Goal: Task Accomplishment & Management: Use online tool/utility

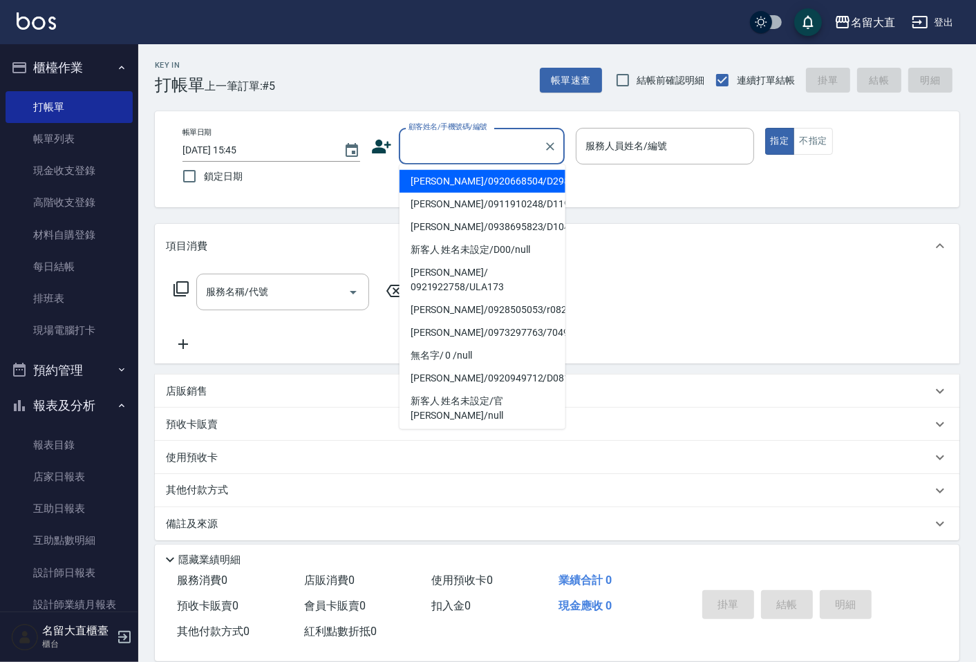
click at [471, 150] on input "顧客姓名/手機號碼/編號" at bounding box center [471, 146] width 133 height 24
type input "ㄕ"
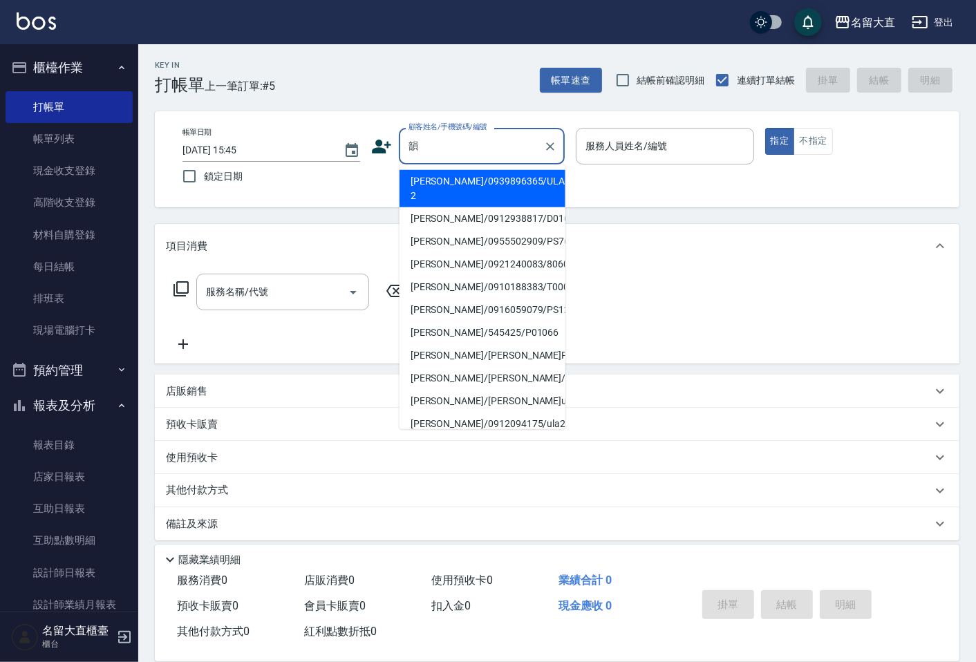
click at [483, 187] on li "[PERSON_NAME]/0939896365/ULA-2" at bounding box center [483, 188] width 166 height 37
type input "[PERSON_NAME]/0939896365/ULA-2"
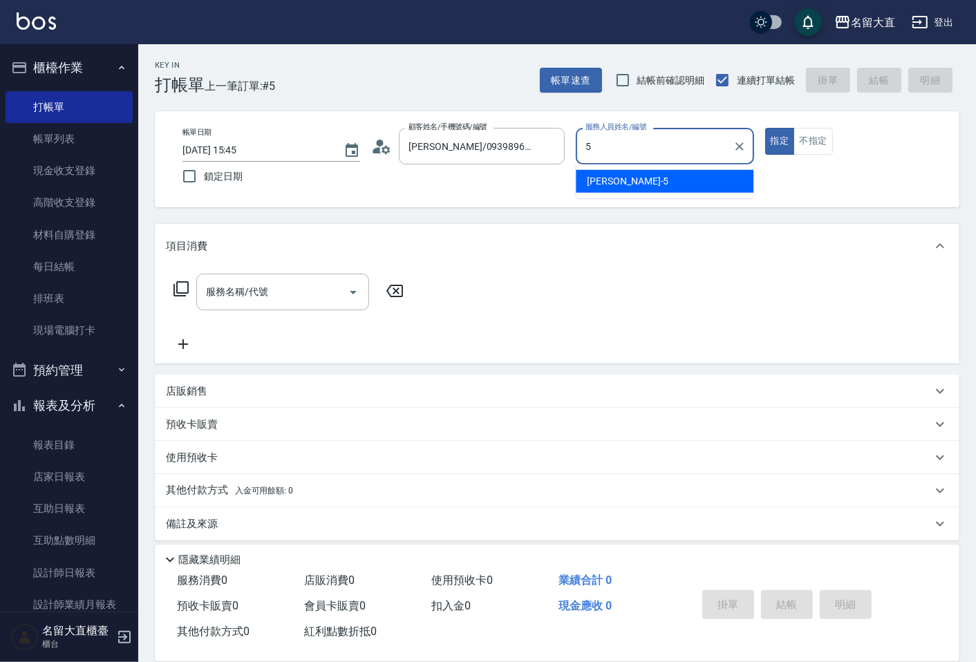
type input "Reese-5"
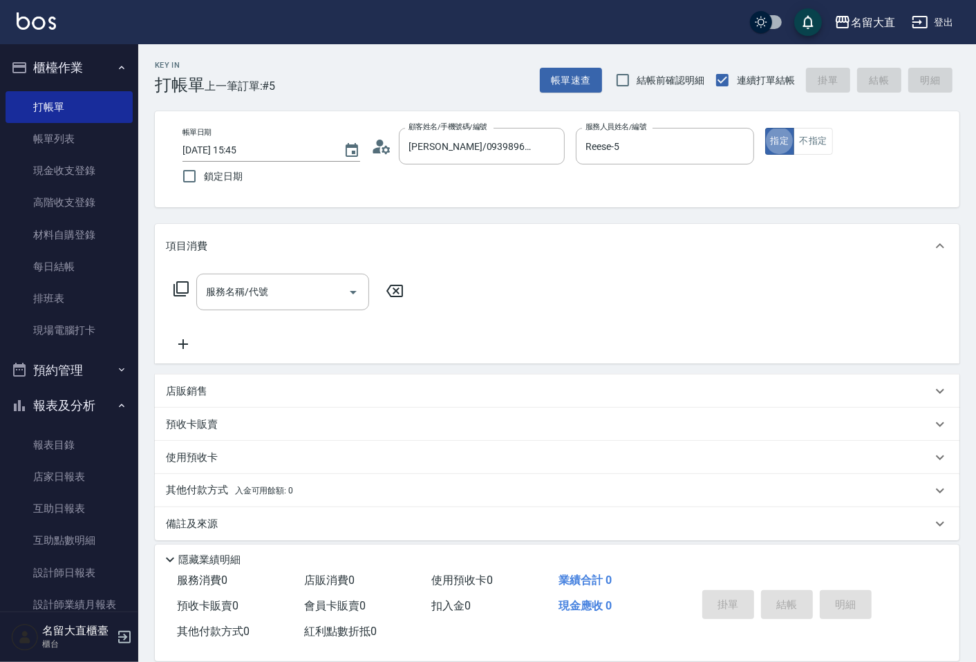
type button "true"
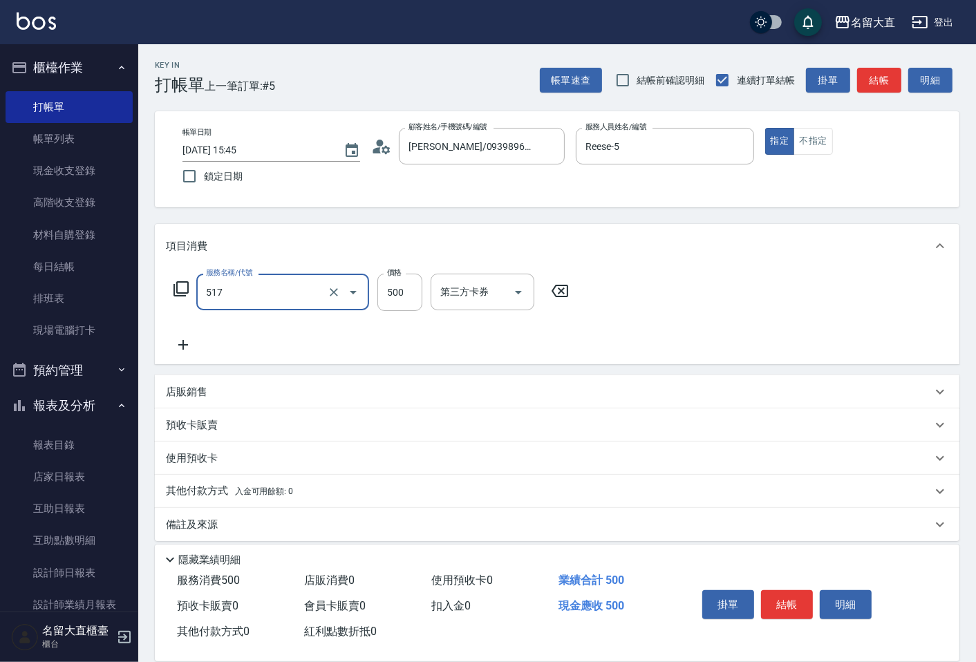
type input "舒醒頭皮(517)"
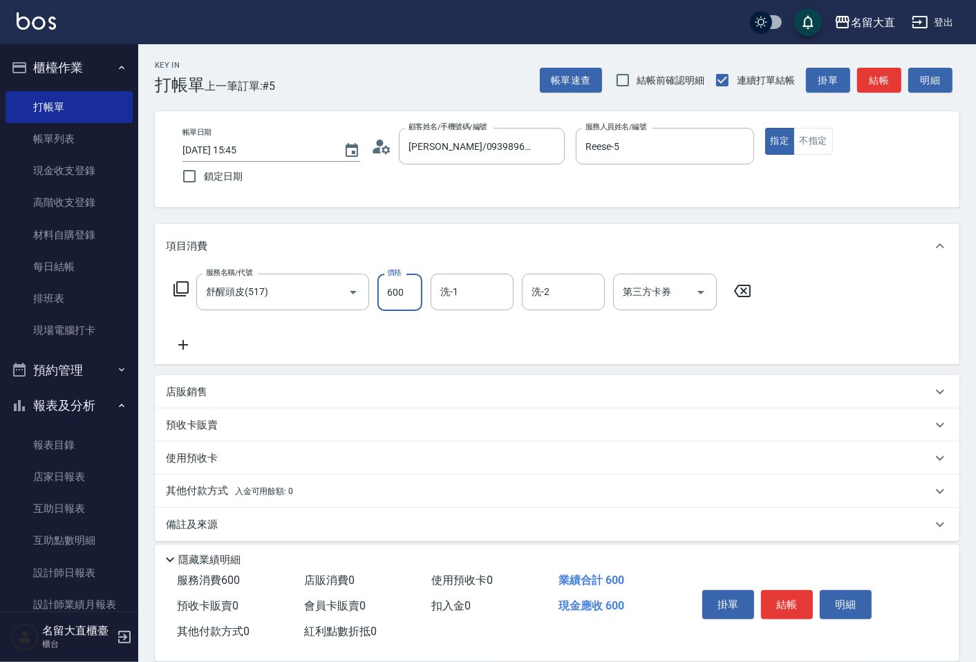
type input "600"
click at [869, 100] on div "Key In 打帳單 上一筆訂單:#5 帳單速查 結帳前確認明細 連續打單結帳 掛單 結帳 明細 帳單日期 [DATE] 15:45 鎖定日期 顧客姓名/手機…" at bounding box center [557, 358] width 838 height 628
click at [872, 91] on button "結帳" at bounding box center [879, 81] width 44 height 26
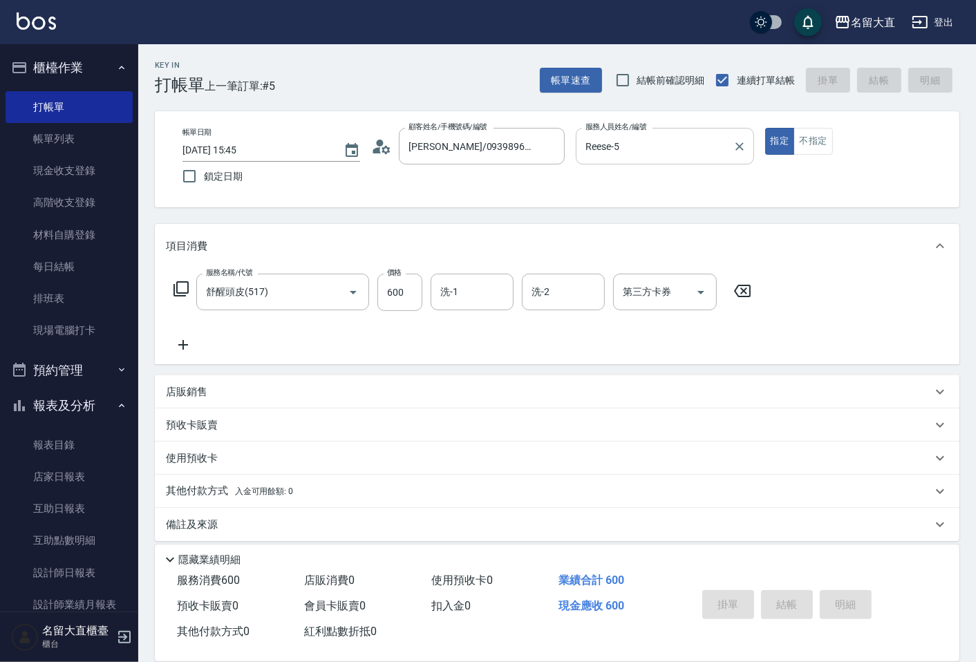
type input "[DATE] 17:20"
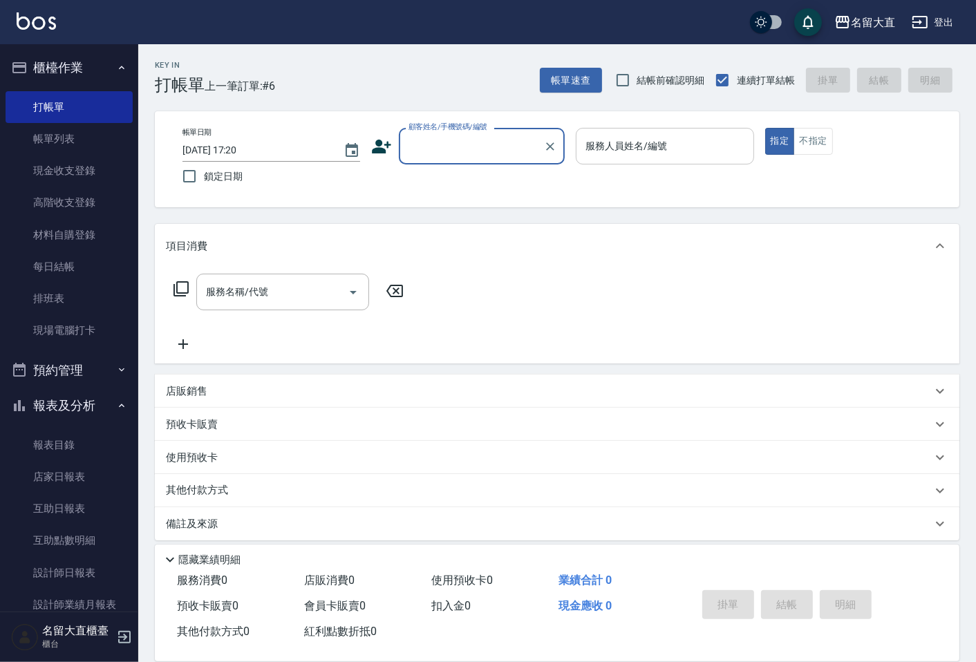
type input "ㄕ"
click at [484, 184] on li "[PERSON_NAME]/09211170515/r030" at bounding box center [483, 181] width 166 height 23
type input "[PERSON_NAME]/09211170515/r030"
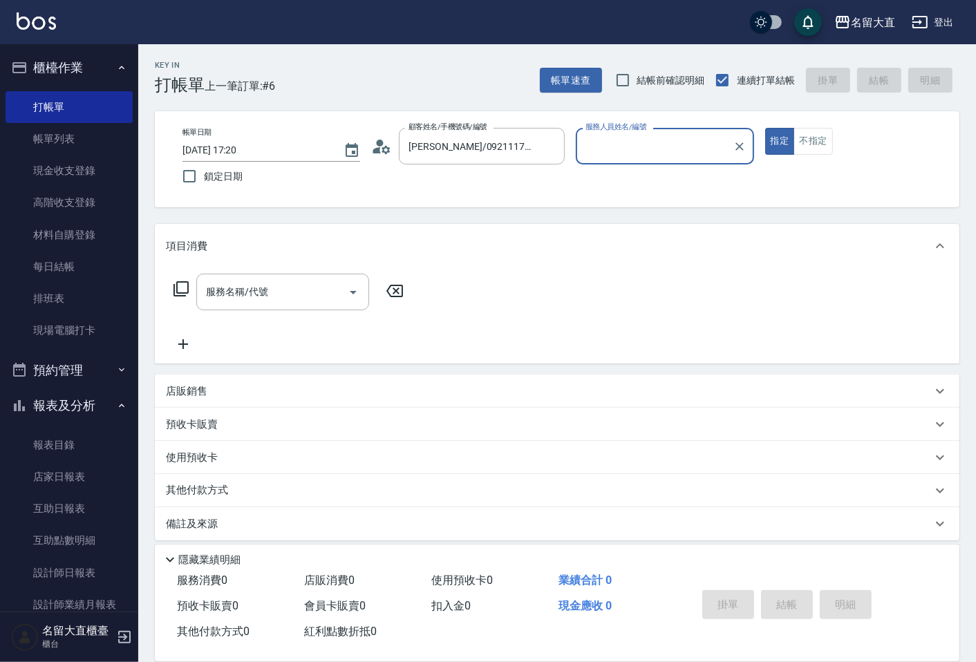
type input "Reese-5"
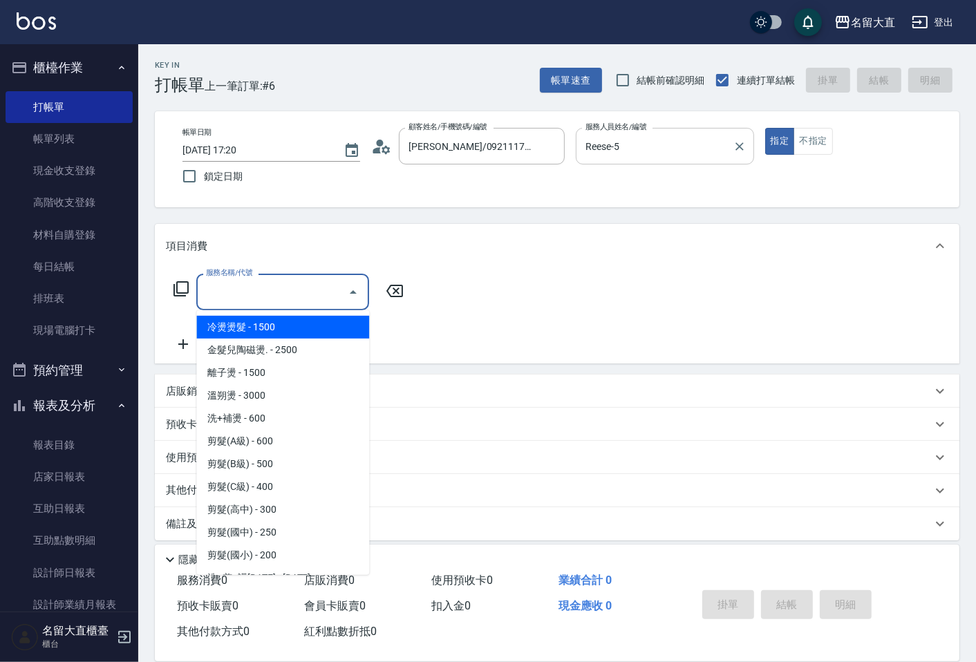
click at [312, 290] on input "服務名稱/代號" at bounding box center [273, 292] width 140 height 24
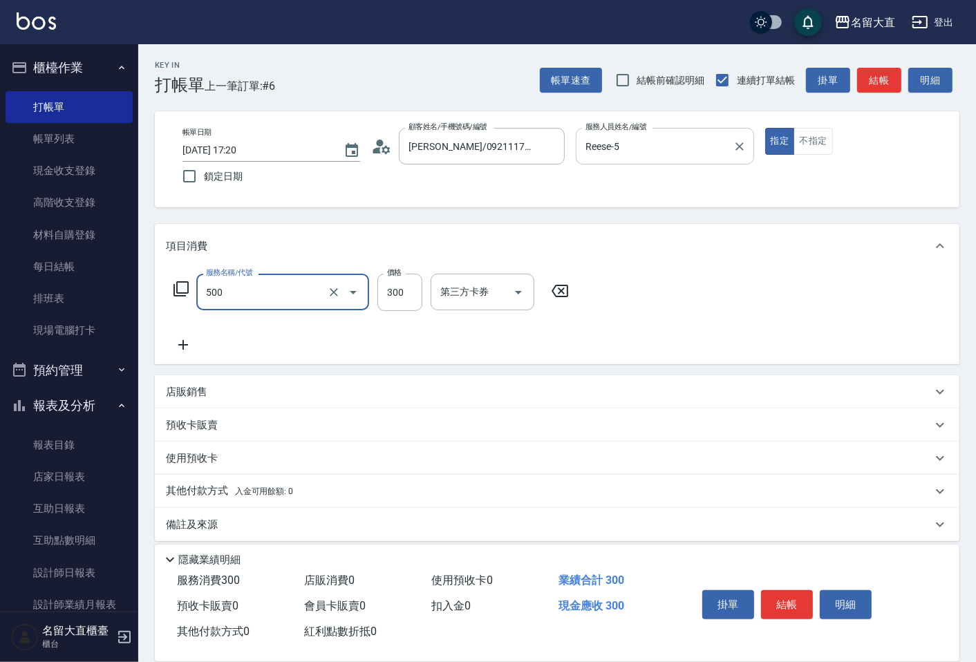
type input "洗髮(500)"
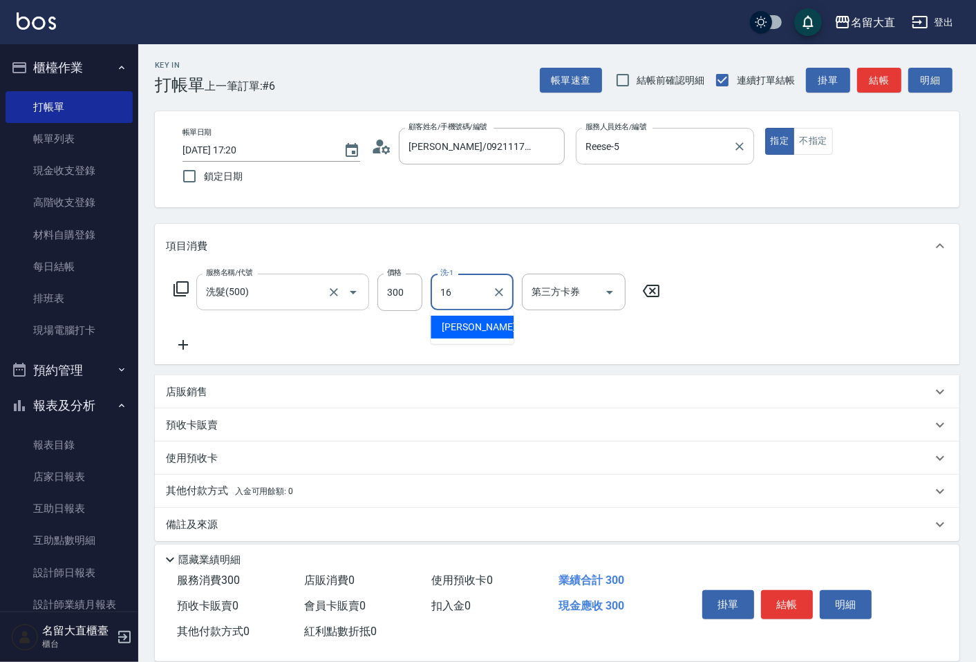
type input "[PERSON_NAME]-16"
click at [882, 93] on div "帳單速查 結帳前確認明細 連續打單結帳 掛單 結帳 明細" at bounding box center [750, 80] width 420 height 29
click at [882, 74] on button "結帳" at bounding box center [879, 81] width 44 height 26
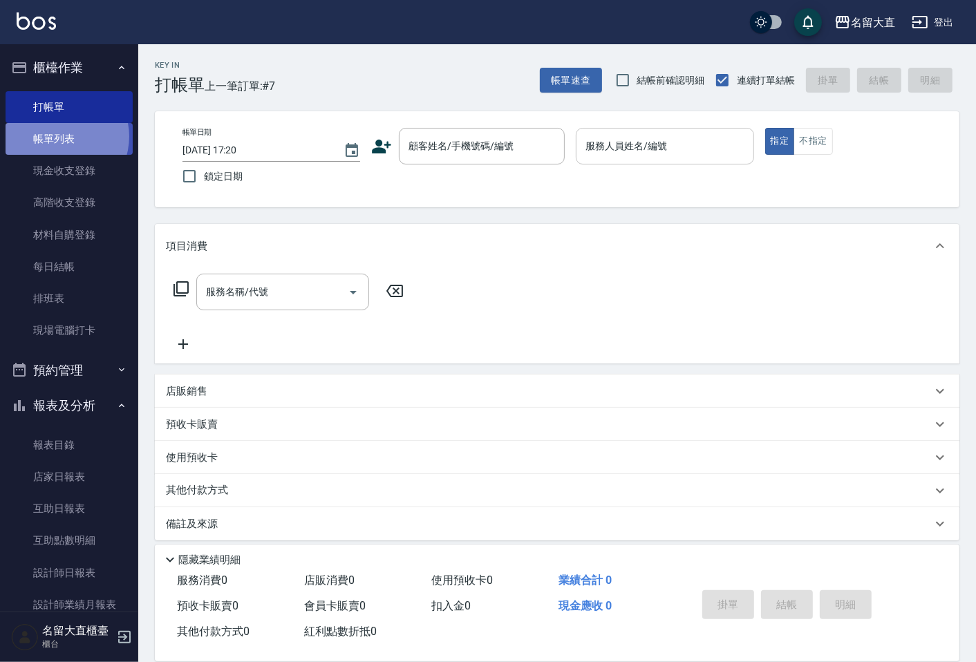
click at [59, 137] on link "帳單列表" at bounding box center [69, 139] width 127 height 32
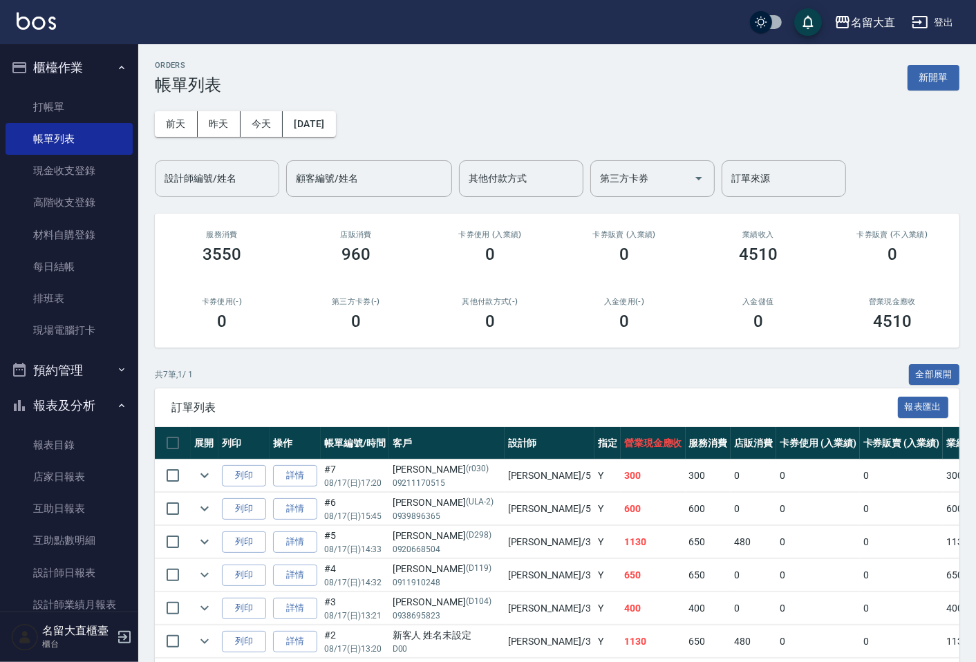
click at [197, 191] on div "設計師編號/姓名" at bounding box center [217, 178] width 124 height 37
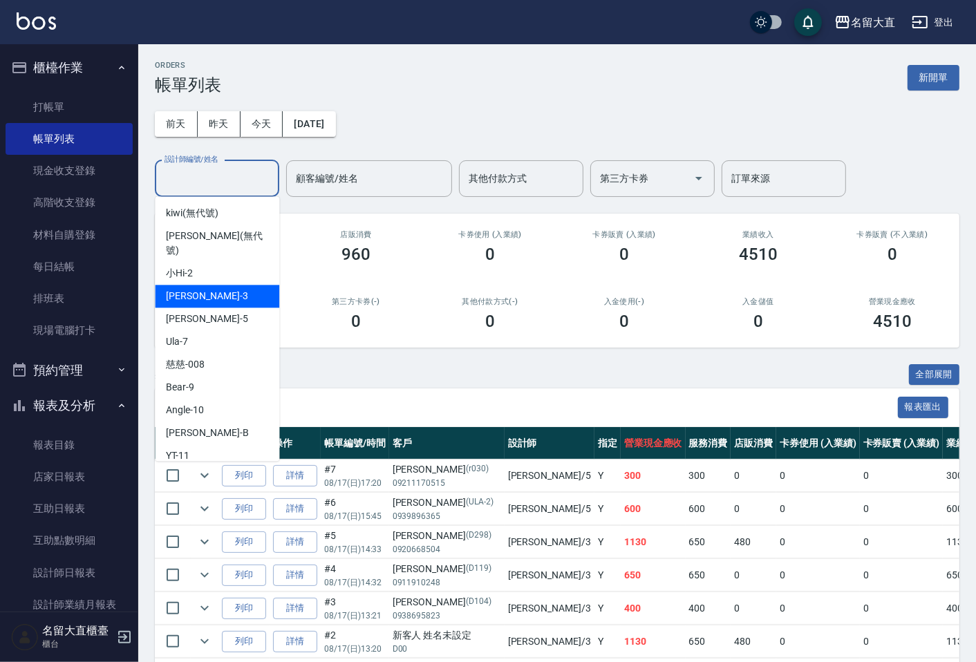
click at [181, 289] on span "[PERSON_NAME]3" at bounding box center [207, 296] width 82 height 15
type input "[PERSON_NAME]3"
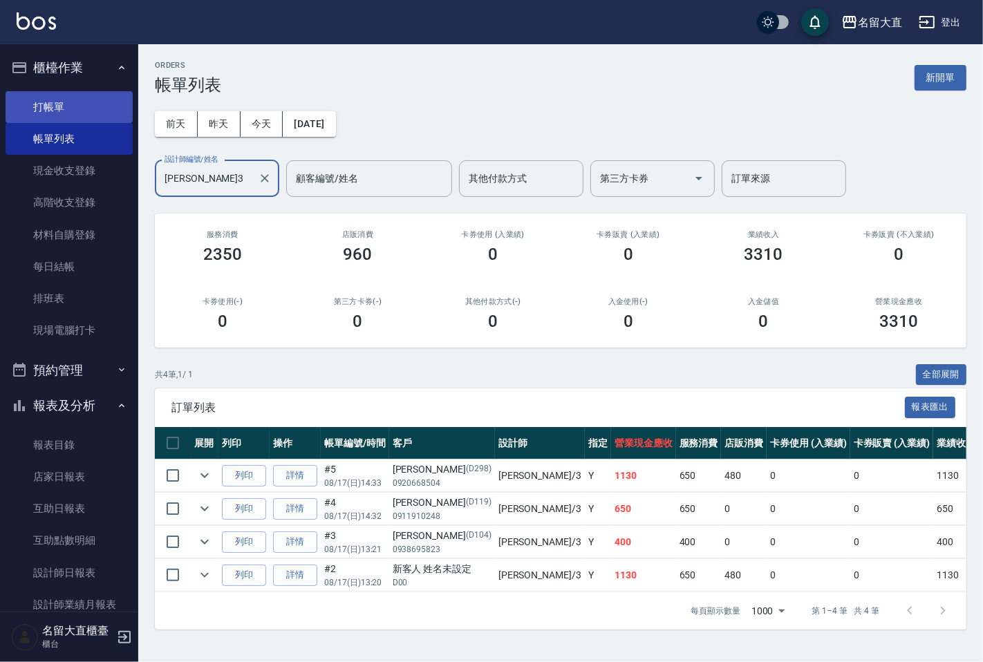
click at [64, 105] on link "打帳單" at bounding box center [69, 107] width 127 height 32
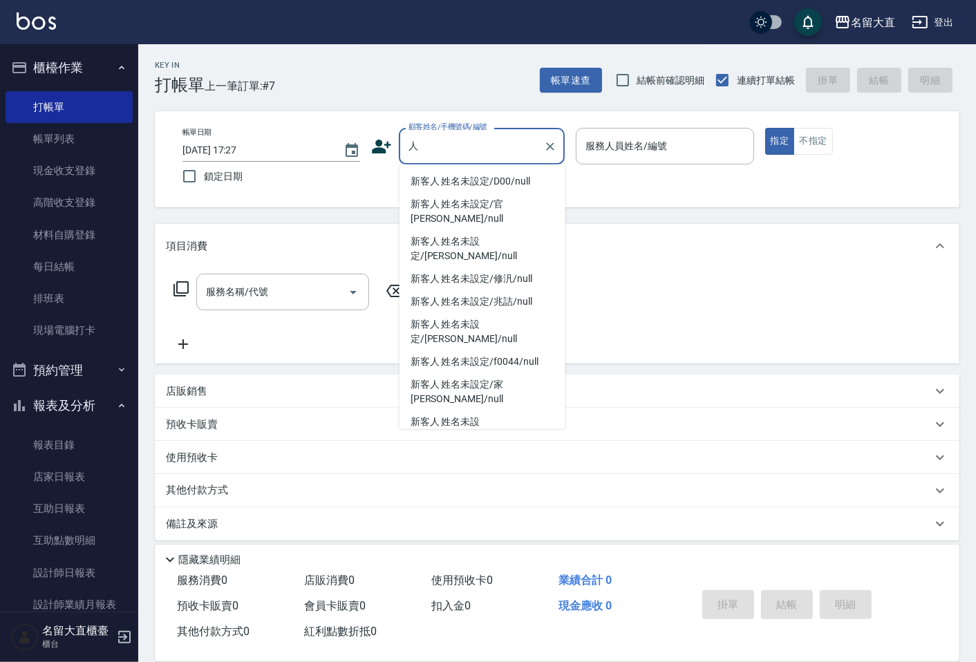
type input "仁"
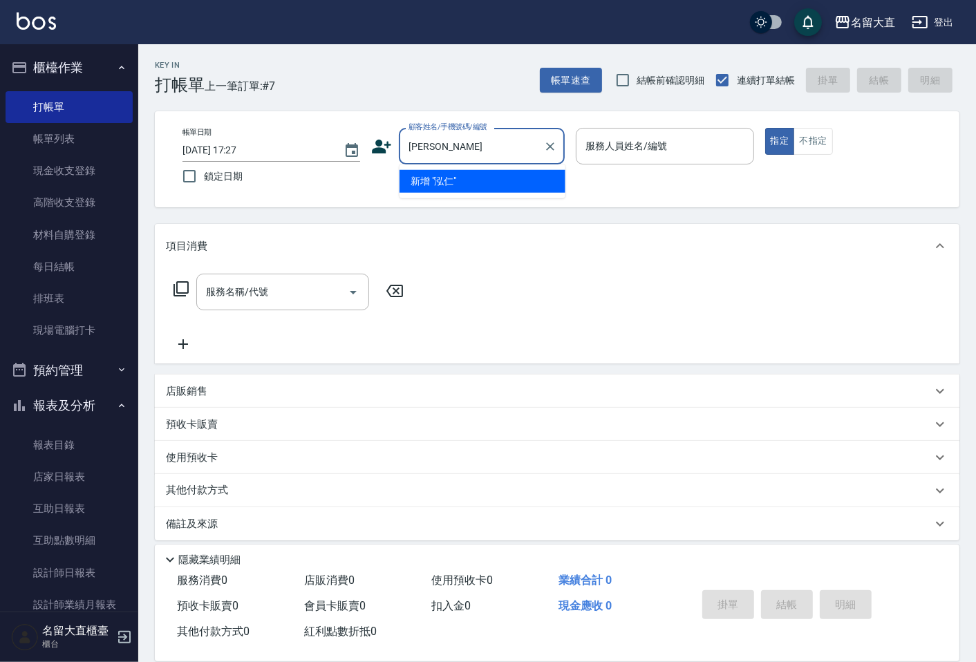
type input "[PERSON_NAME]"
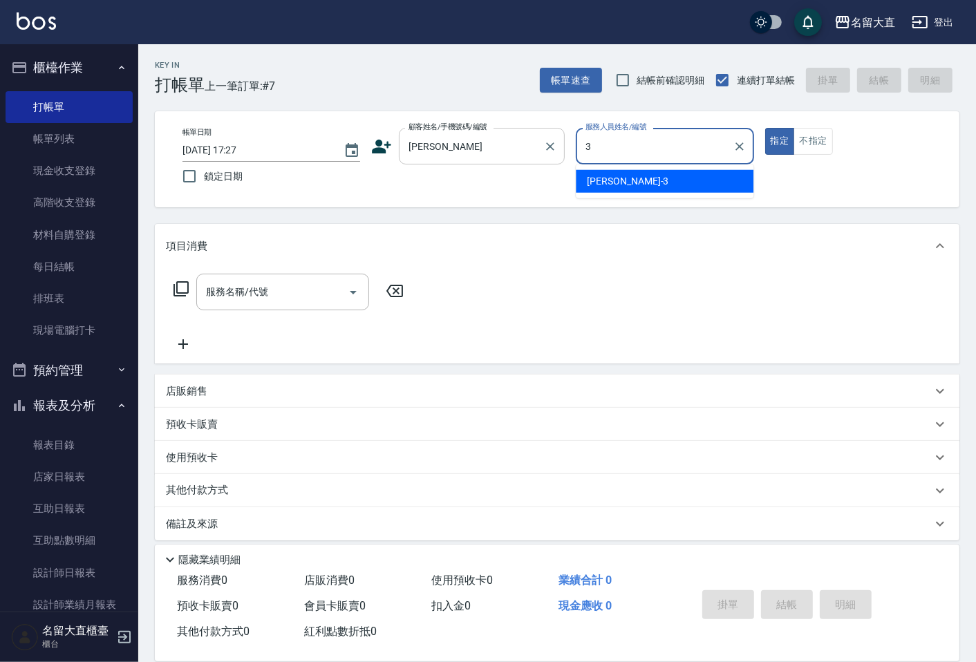
type input "[PERSON_NAME]3"
type button "true"
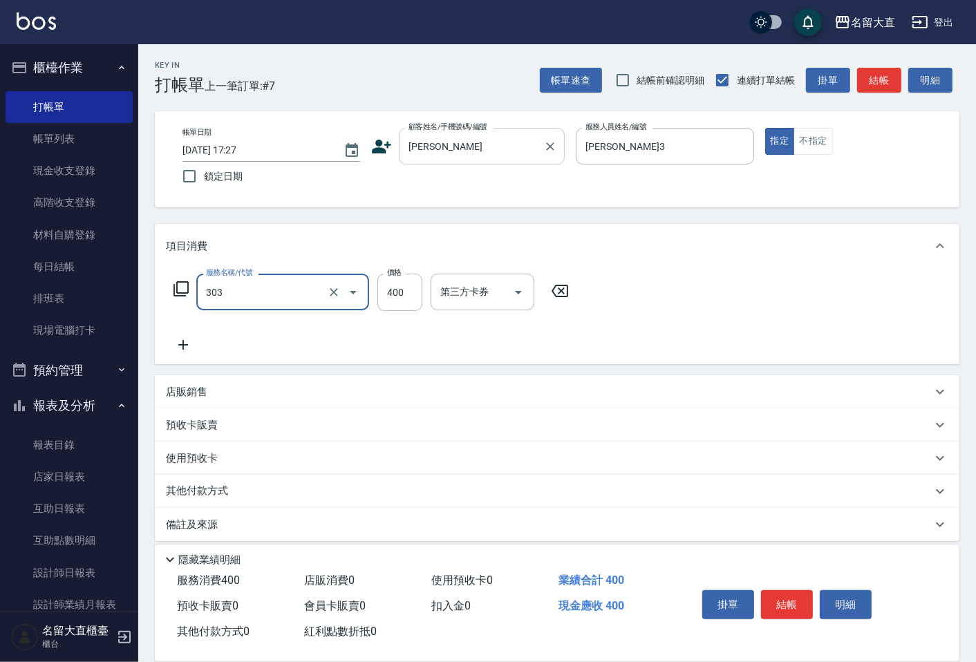
type input "剪髮(C級)(303)"
type input "800"
click at [796, 595] on button "結帳" at bounding box center [787, 604] width 52 height 29
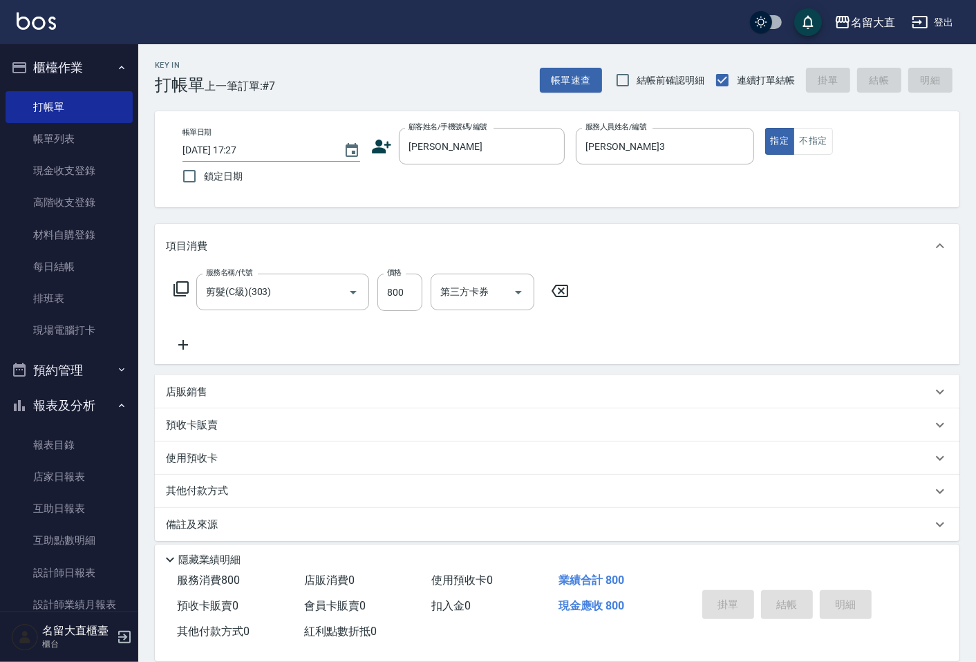
type input "[DATE] 17:28"
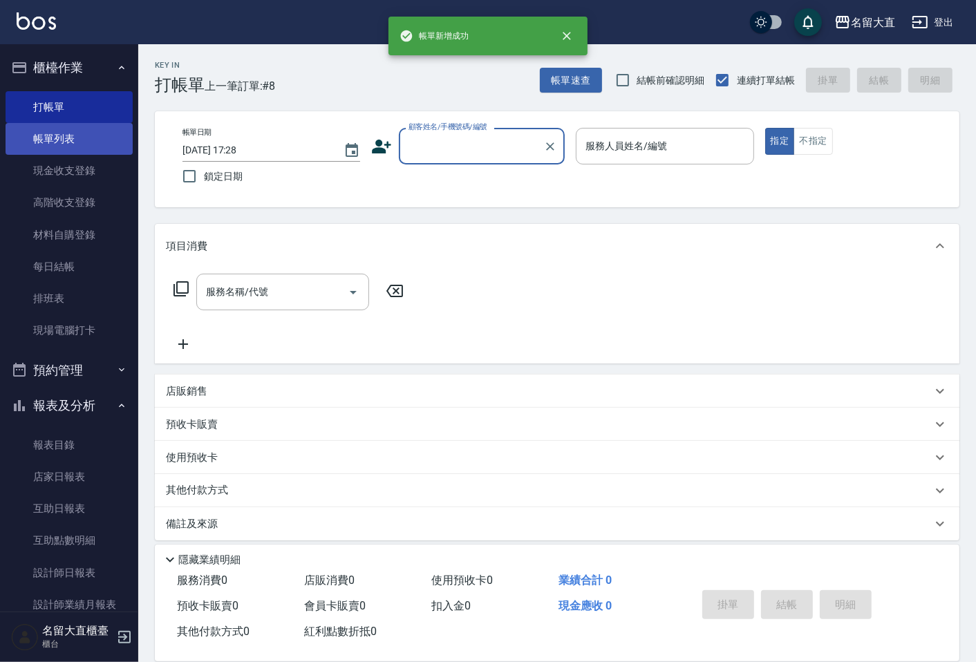
click at [32, 144] on link "帳單列表" at bounding box center [69, 139] width 127 height 32
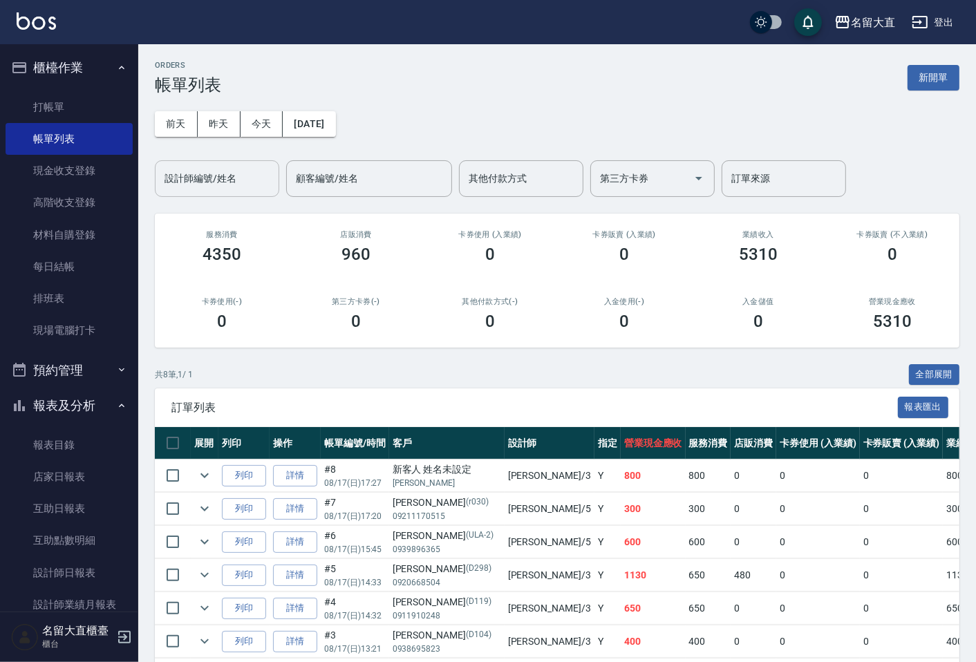
click at [189, 194] on div "設計師編號/姓名" at bounding box center [217, 178] width 124 height 37
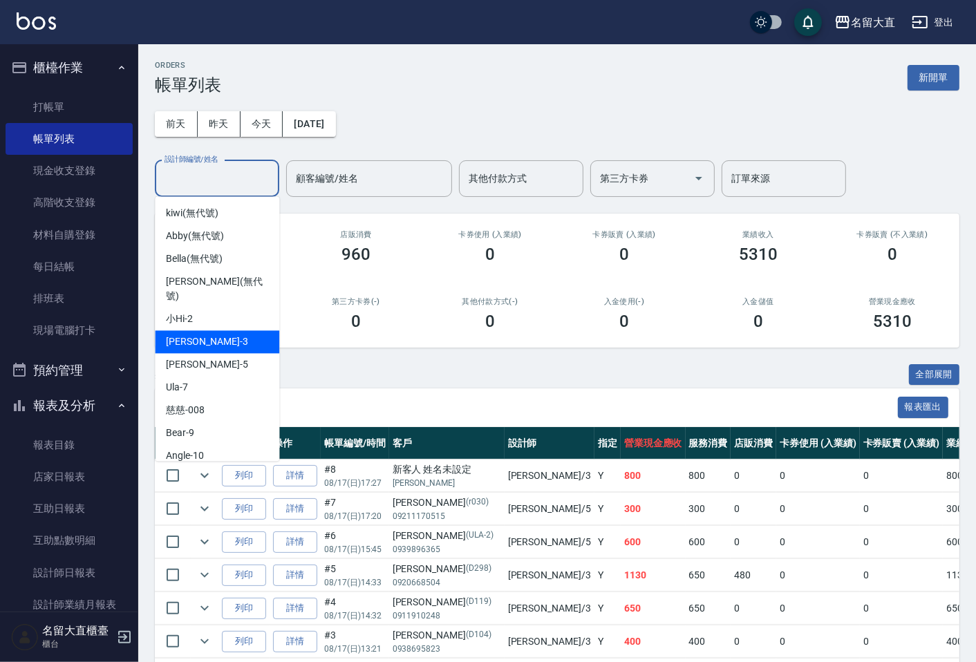
click at [220, 330] on div "[PERSON_NAME]3" at bounding box center [217, 341] width 124 height 23
type input "[PERSON_NAME]3"
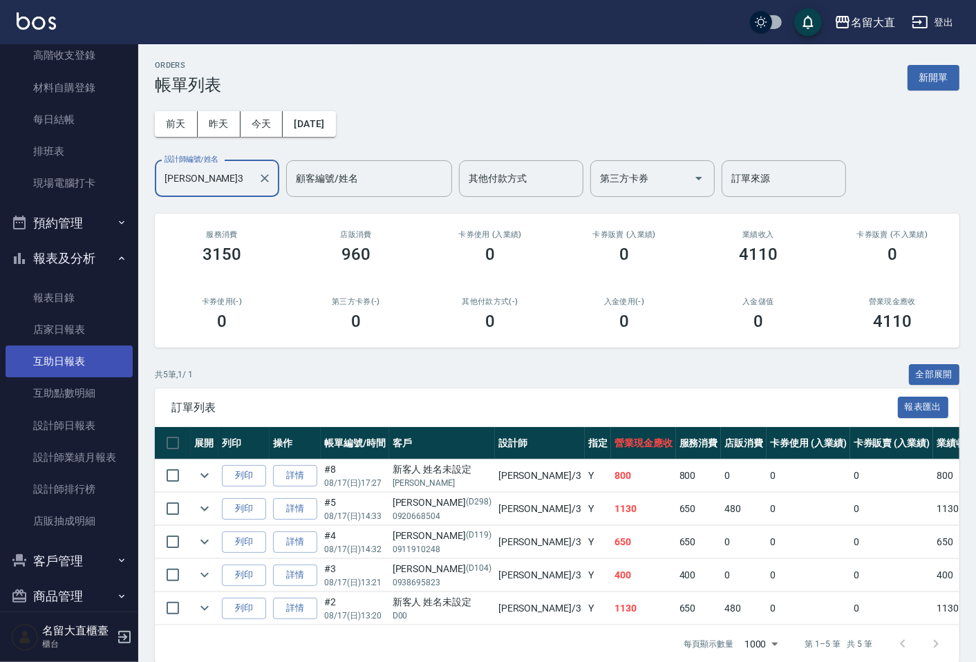
scroll to position [153, 0]
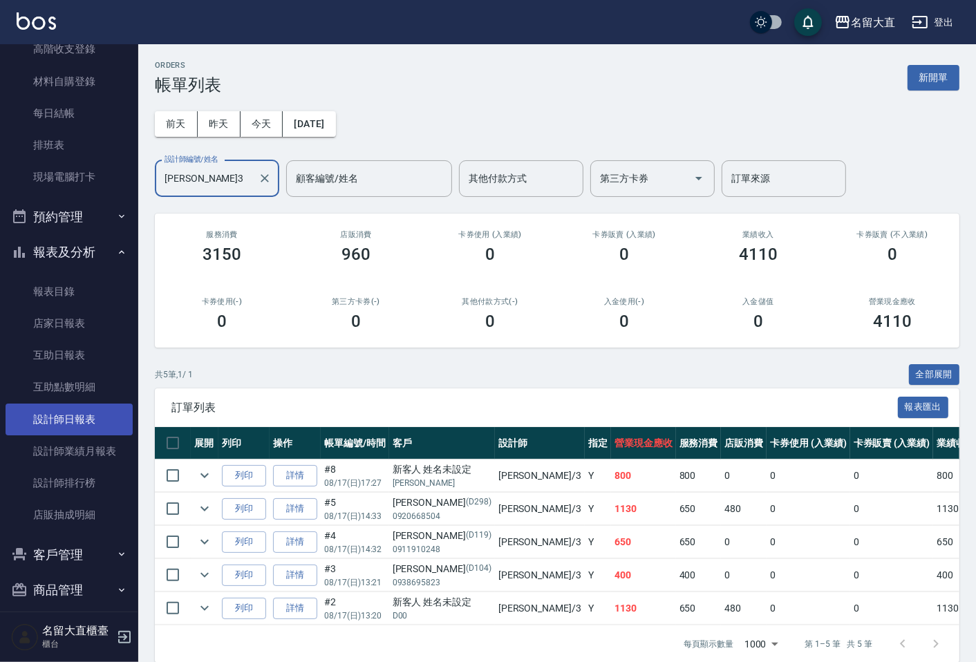
click at [83, 431] on link "設計師日報表" at bounding box center [69, 420] width 127 height 32
